Goal: Task Accomplishment & Management: Manage account settings

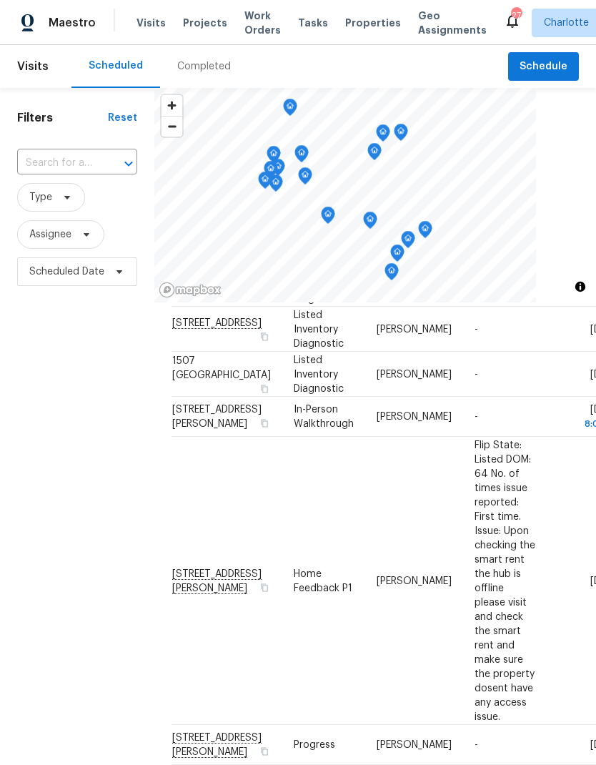
click at [77, 167] on input "text" at bounding box center [57, 163] width 80 height 22
type input "8212 me"
click at [77, 205] on li "[STREET_ADDRESS]" at bounding box center [75, 196] width 119 height 24
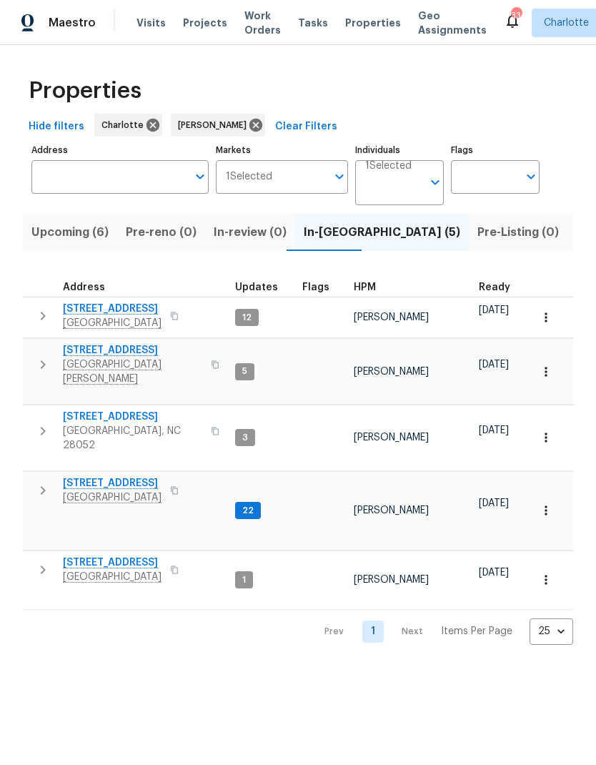
click at [69, 238] on span "Upcoming (6)" at bounding box center [69, 232] width 77 height 20
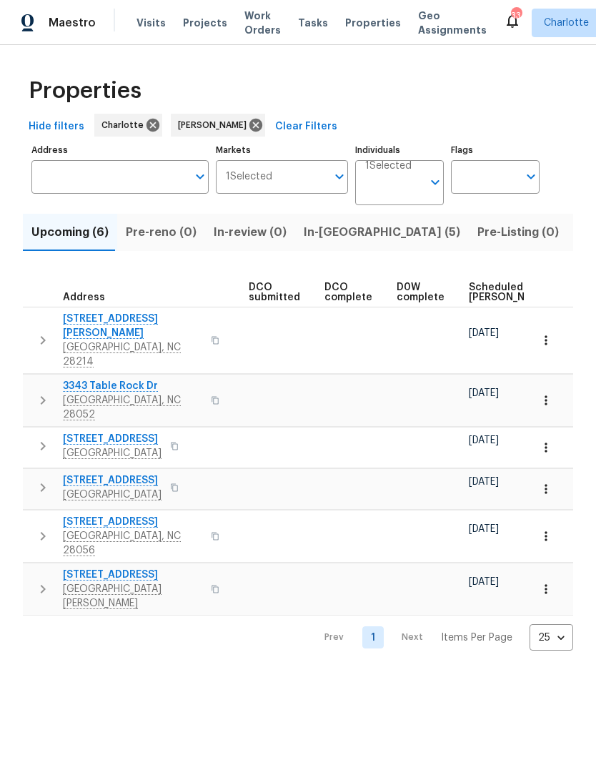
scroll to position [0, 232]
click at [481, 291] on span "Scheduled COE" at bounding box center [505, 292] width 81 height 20
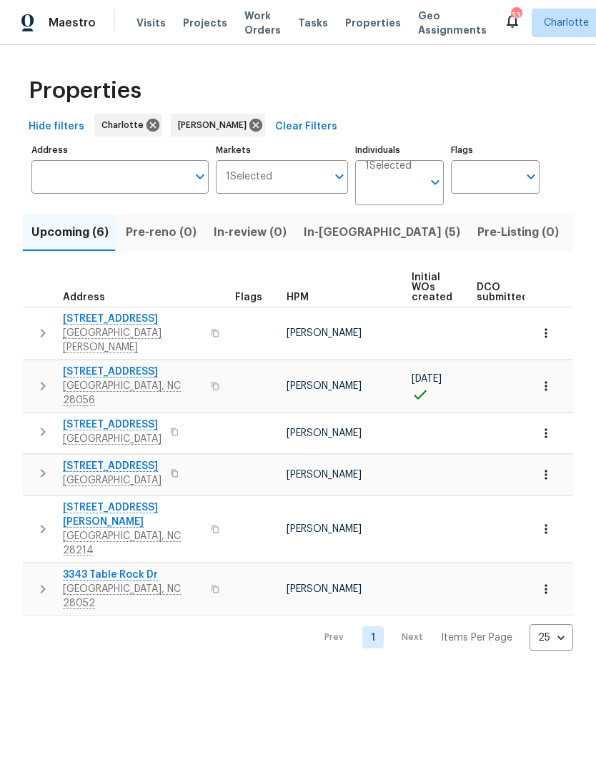
click at [41, 325] on icon "button" at bounding box center [42, 333] width 17 height 17
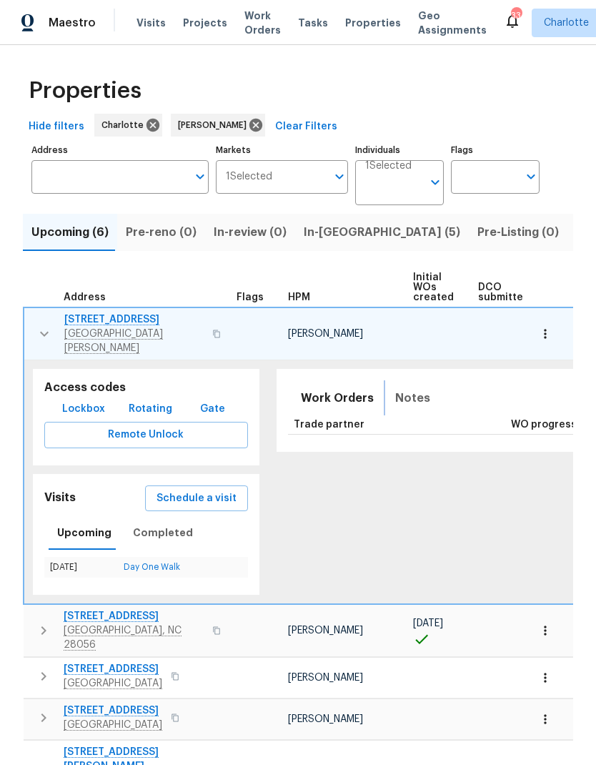
click at [404, 388] on span "Notes" at bounding box center [412, 398] width 35 height 20
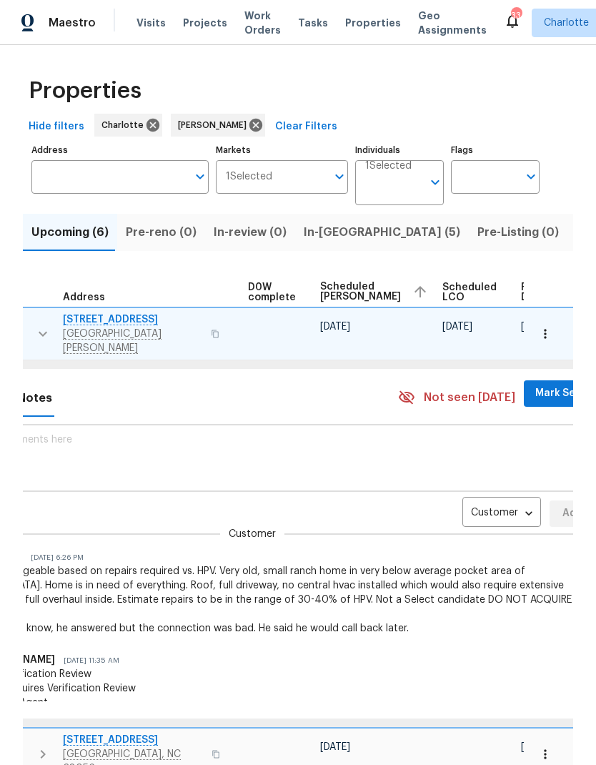
scroll to position [0, 377]
click at [483, 497] on body "Maestro Visits Projects Work Orders Tasks Properties Geo Assignments 33 Charlot…" at bounding box center [298, 382] width 596 height 765
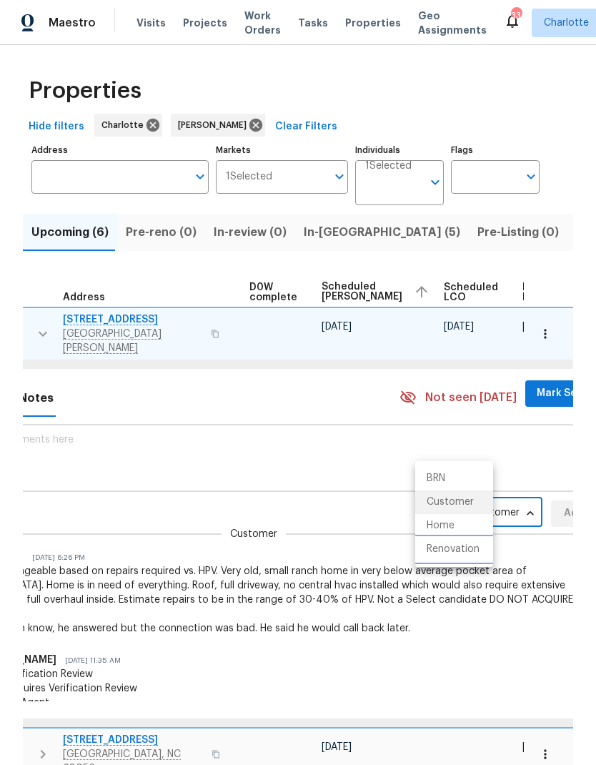
click at [463, 549] on li "Renovation" at bounding box center [454, 550] width 78 height 24
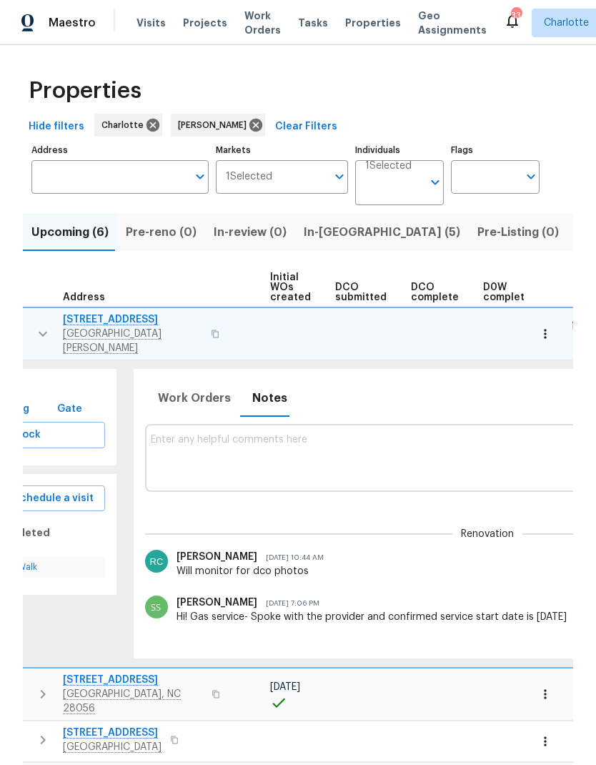
scroll to position [0, 143]
click at [456, 442] on textarea at bounding box center [488, 458] width 675 height 48
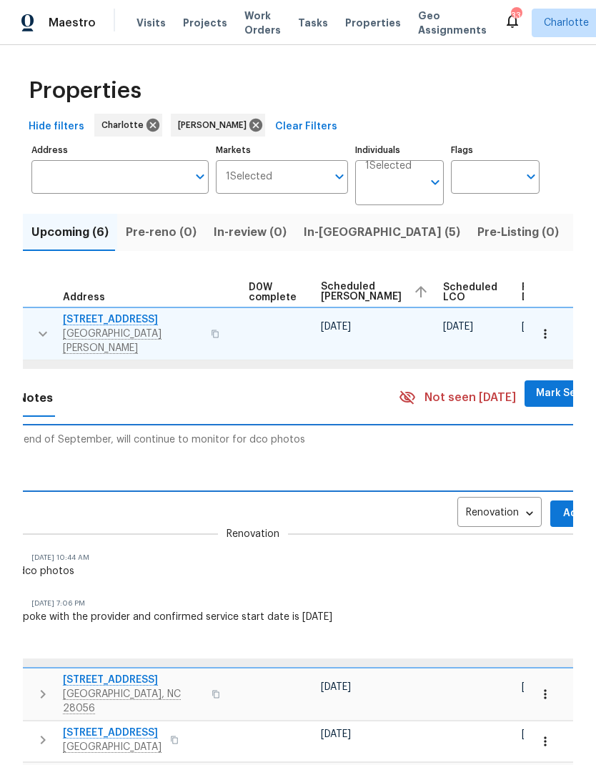
scroll to position [0, 377]
type textarea "Showing lco status to end of September, will continue to monitor for dco photos"
click at [537, 385] on span "Mark Seen" at bounding box center [563, 394] width 53 height 18
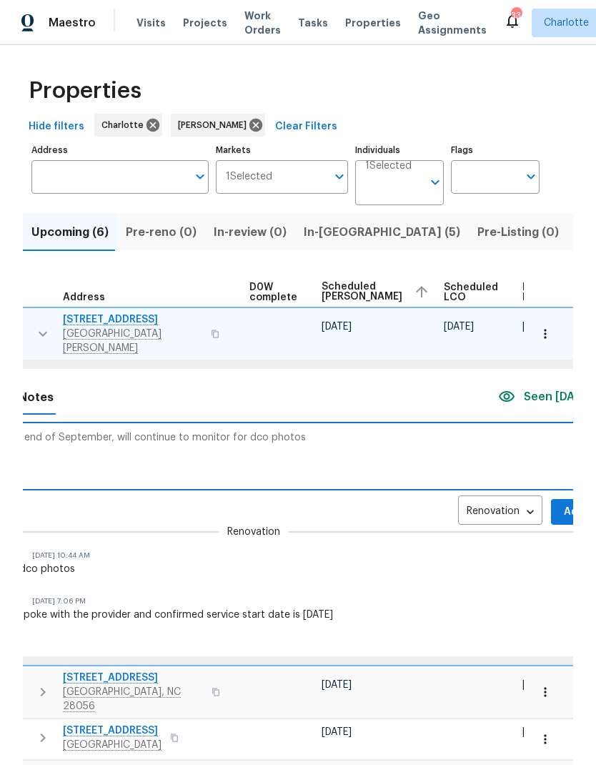
click at [551, 503] on button "Add" at bounding box center [574, 512] width 46 height 26
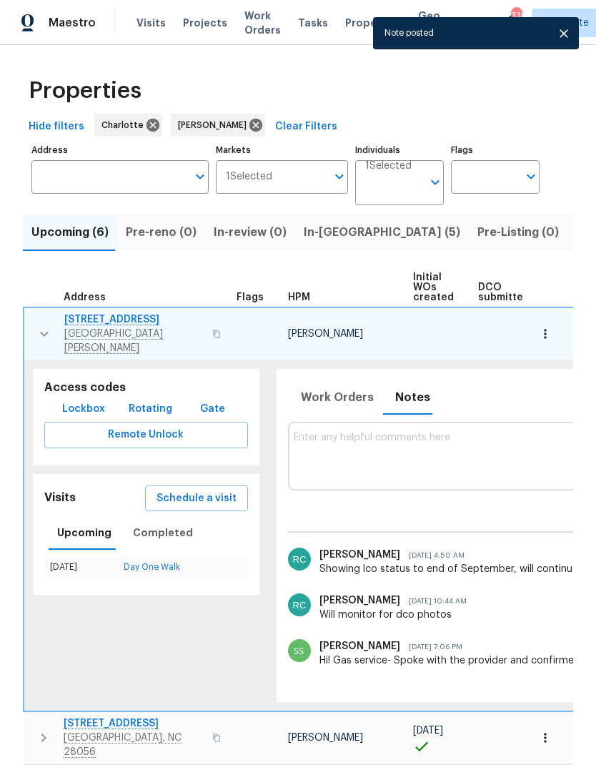
scroll to position [0, 0]
click at [41, 332] on icon "button" at bounding box center [44, 334] width 9 height 5
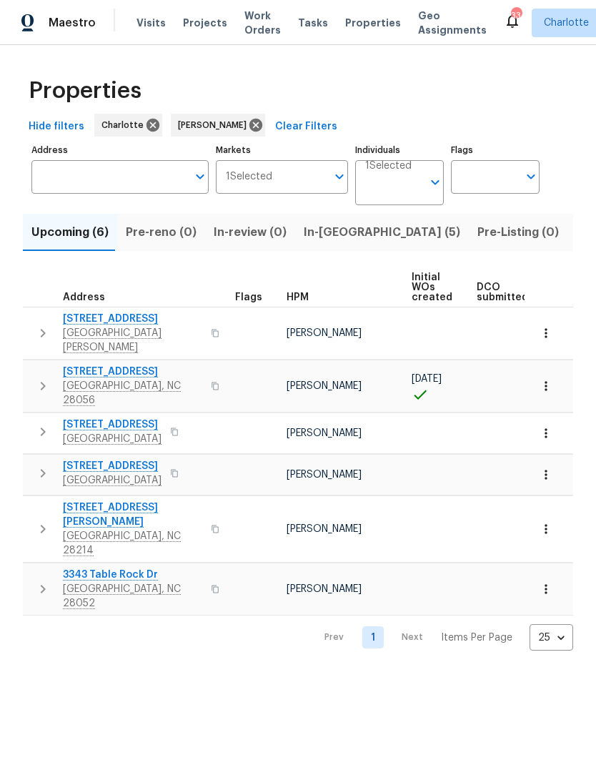
click at [312, 235] on span "In-reno (5)" at bounding box center [382, 232] width 157 height 20
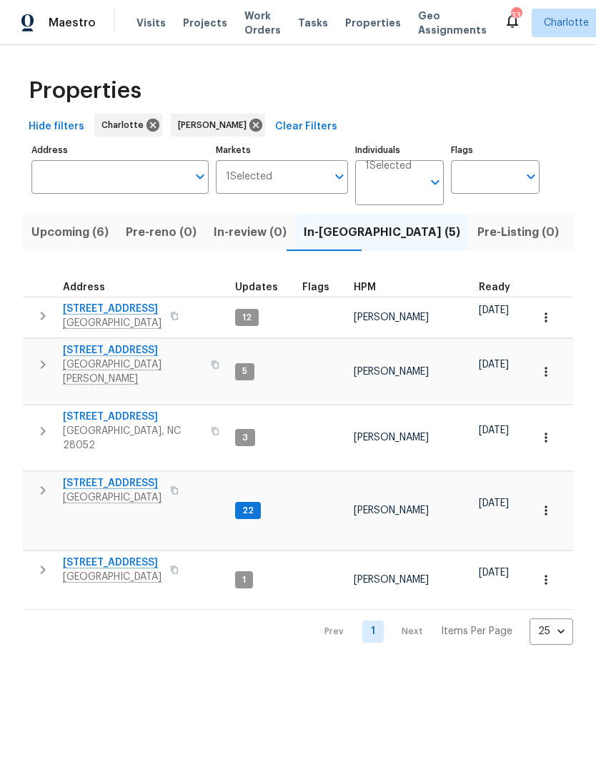
click at [47, 561] on icon "button" at bounding box center [42, 569] width 17 height 17
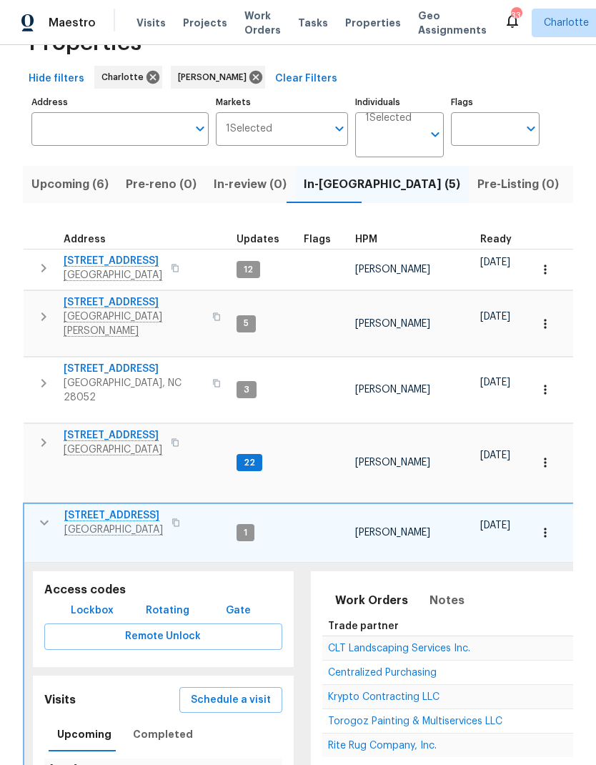
scroll to position [47, 0]
click at [445, 591] on span "Notes" at bounding box center [447, 601] width 35 height 20
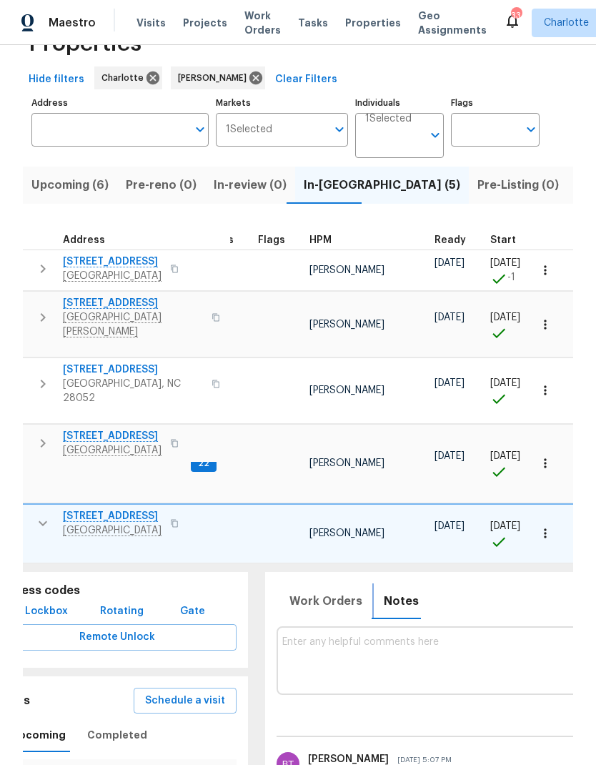
scroll to position [-1, 0]
click at [334, 591] on span "Work Orders" at bounding box center [326, 601] width 73 height 20
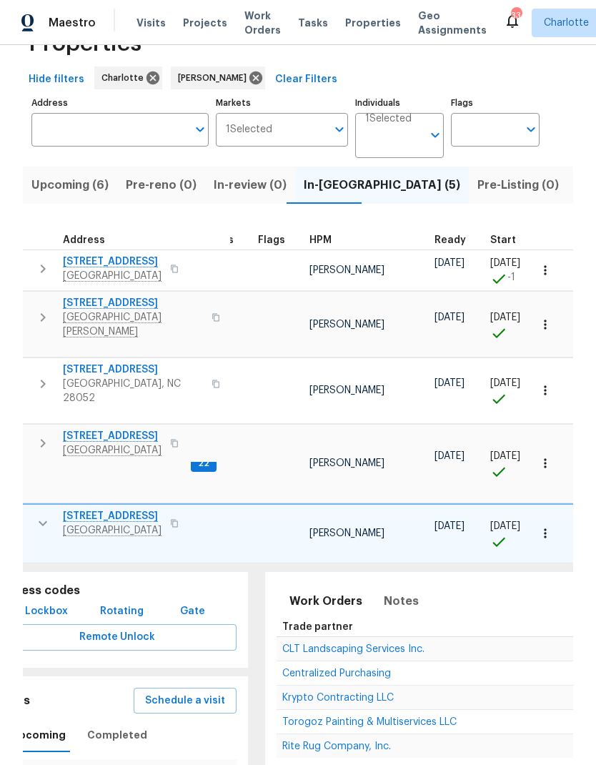
click at [428, 637] on td "CLT Landscaping Services Inc." at bounding box center [454, 649] width 355 height 24
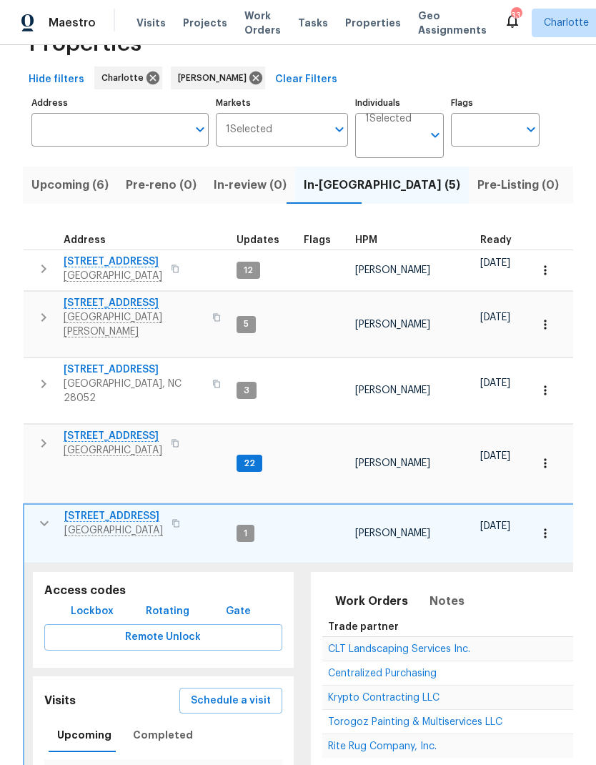
scroll to position [0, 0]
click at [36, 515] on icon "button" at bounding box center [44, 523] width 17 height 17
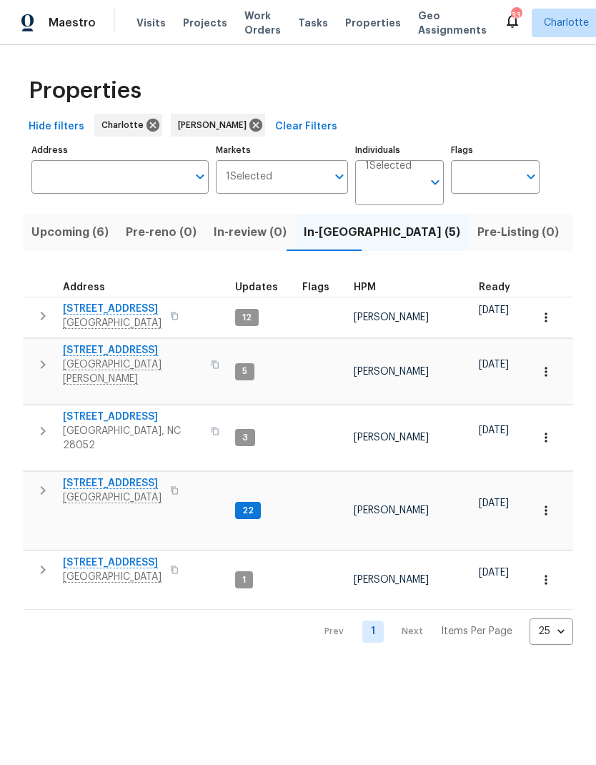
click at [469, 244] on button "Pre-Listing (0)" at bounding box center [518, 232] width 99 height 37
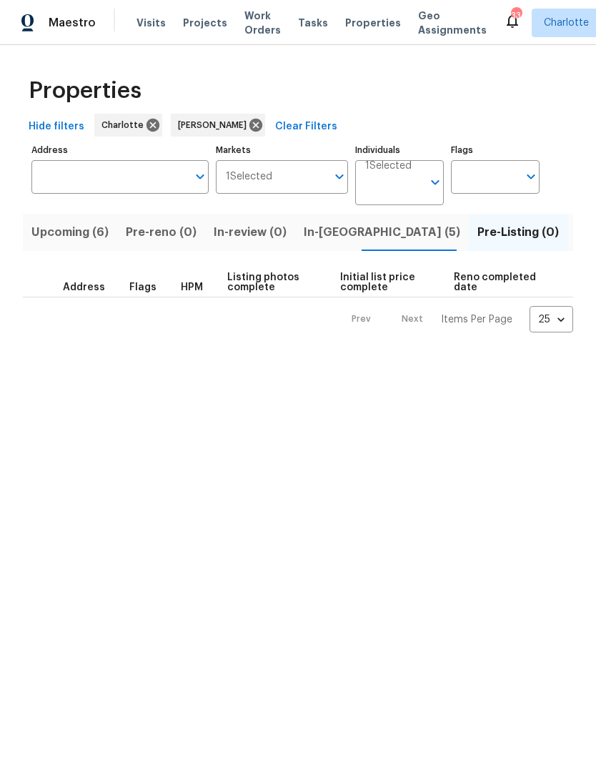
click at [325, 241] on span "In-reno (5)" at bounding box center [382, 232] width 157 height 20
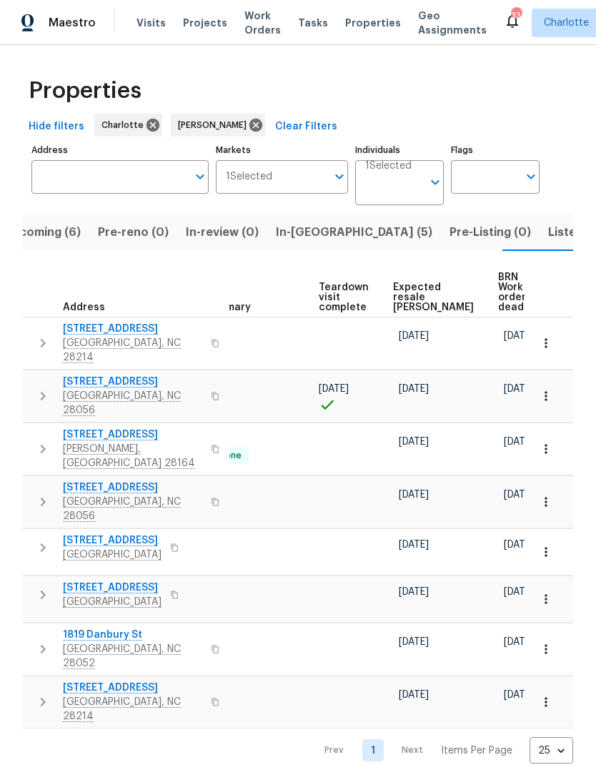
scroll to position [0, 312]
click at [415, 283] on span "Expected resale COE" at bounding box center [434, 297] width 81 height 30
